Goal: Find specific page/section

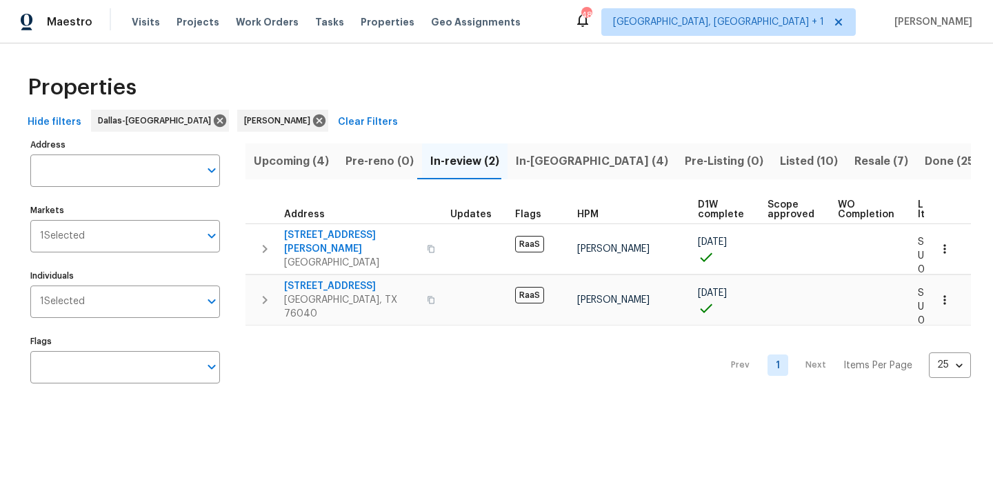
click at [855, 166] on span "Resale (7)" at bounding box center [882, 161] width 54 height 19
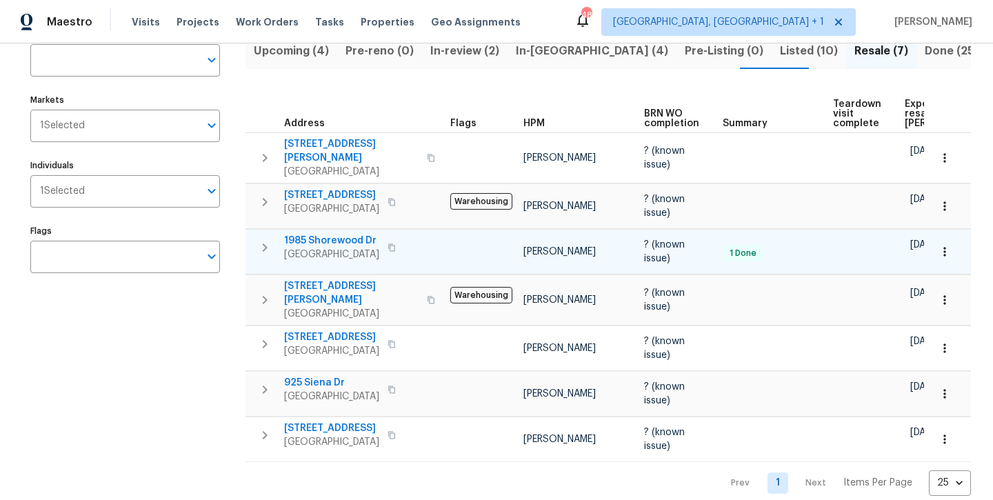
scroll to position [111, 0]
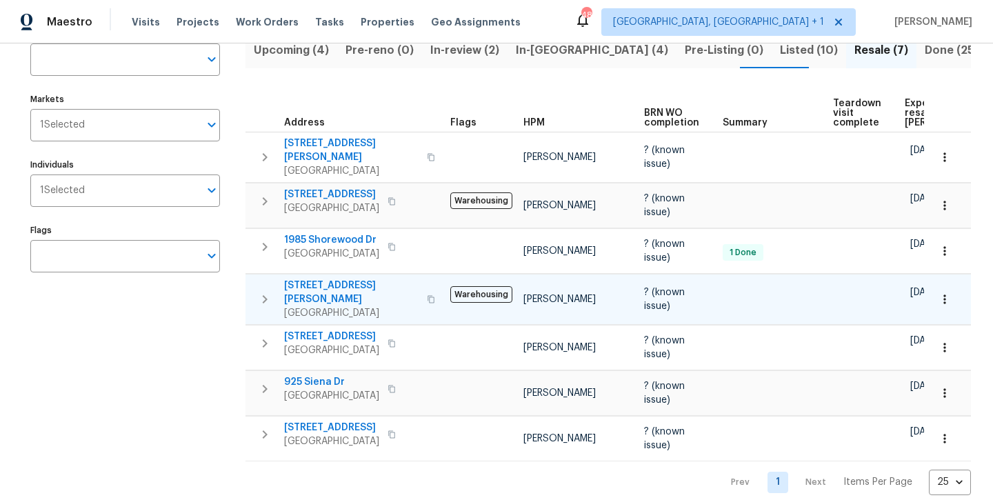
click at [342, 279] on span "[STREET_ADDRESS][PERSON_NAME]" at bounding box center [351, 293] width 135 height 28
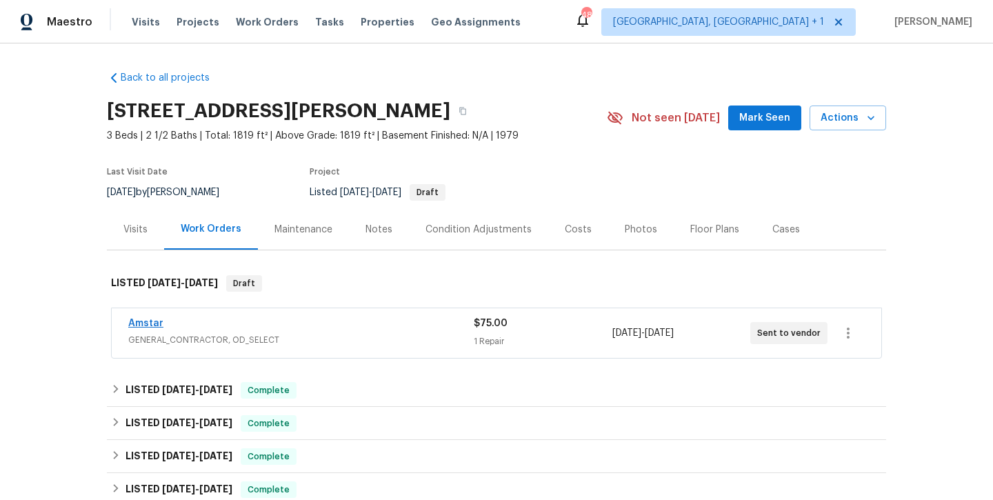
click at [144, 322] on link "Amstar" at bounding box center [145, 324] width 35 height 10
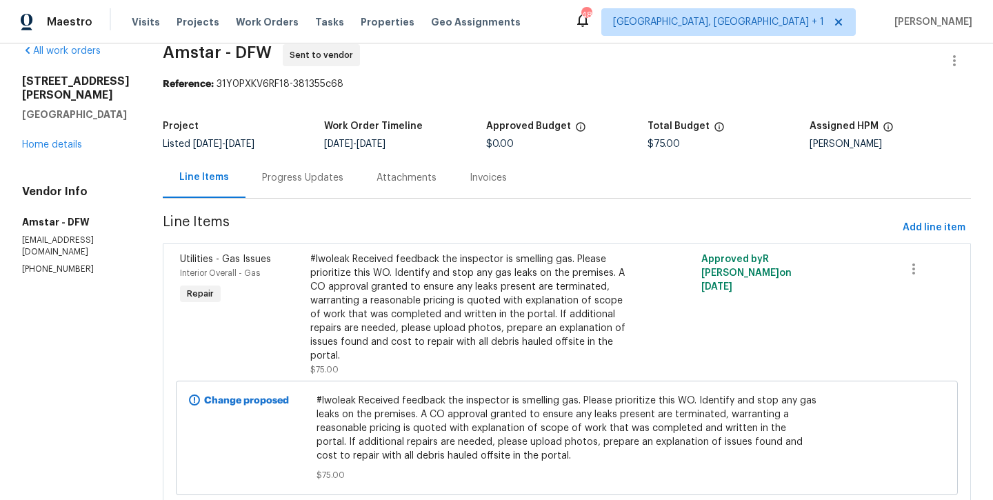
scroll to position [15, 0]
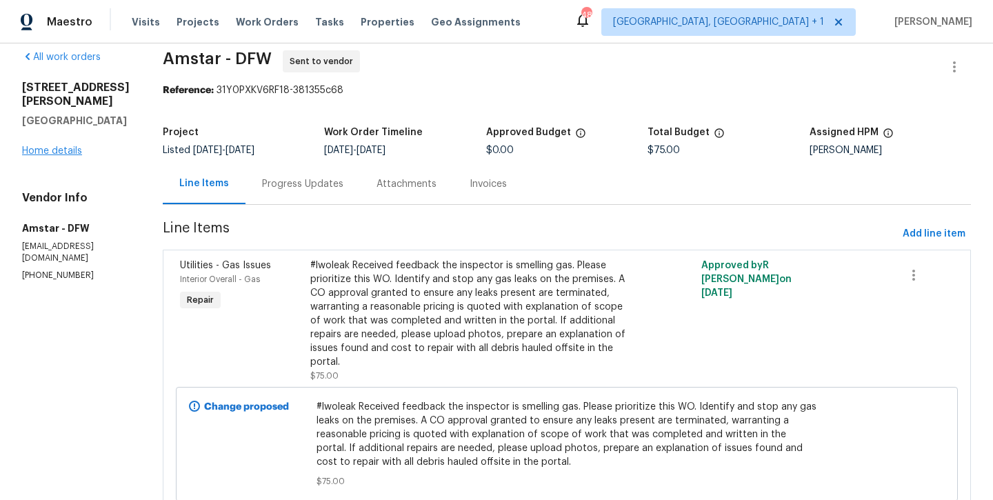
click at [59, 156] on link "Home details" at bounding box center [52, 151] width 60 height 10
